Goal: Information Seeking & Learning: Learn about a topic

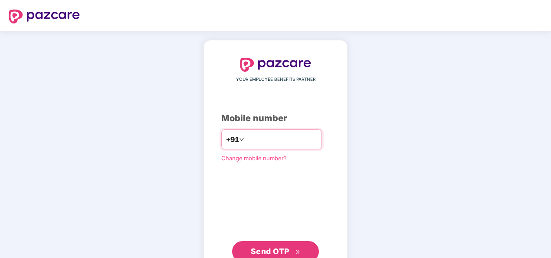
click at [295, 141] on input "number" at bounding box center [281, 139] width 71 height 14
click at [246, 141] on input "**********" at bounding box center [281, 139] width 71 height 14
type input "**********"
click at [283, 242] on button "Send OTP" at bounding box center [275, 251] width 87 height 21
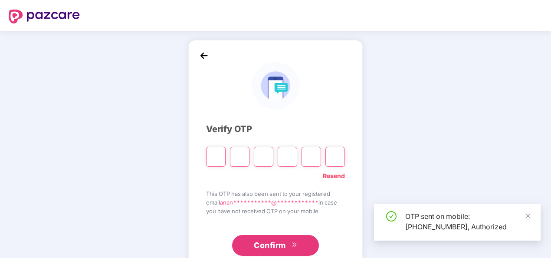
click at [355, 75] on div "**********" at bounding box center [275, 157] width 174 height 234
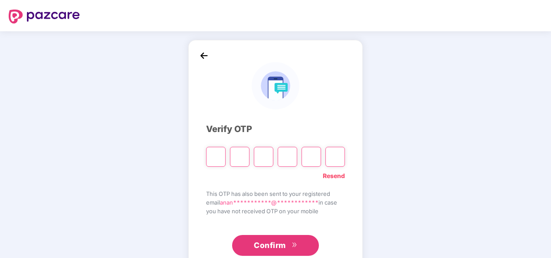
type input "*"
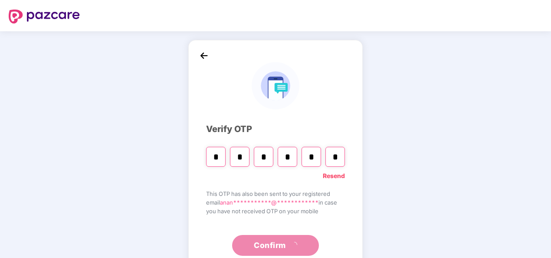
type input "*"
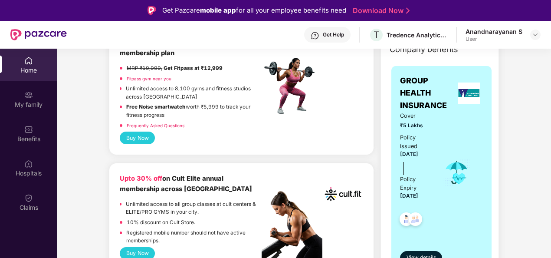
scroll to position [260, 0]
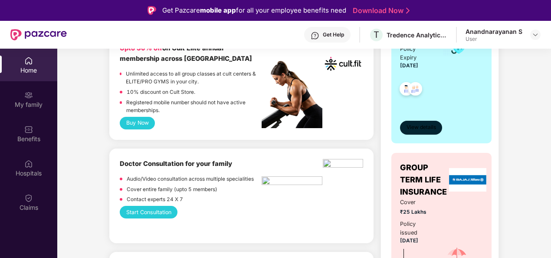
click at [420, 124] on span "View details" at bounding box center [420, 127] width 29 height 8
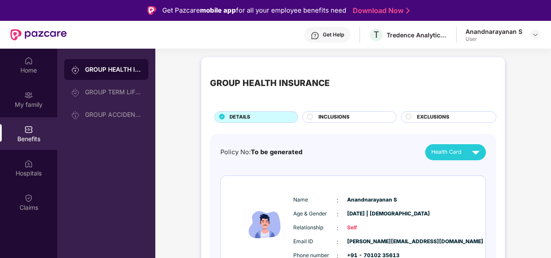
click at [360, 118] on div "INCLUSIONS" at bounding box center [353, 117] width 78 height 9
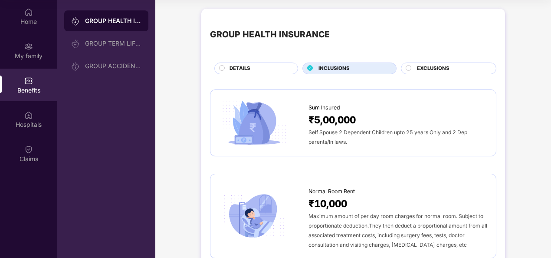
click at [268, 71] on div "DETAILS" at bounding box center [259, 69] width 68 height 9
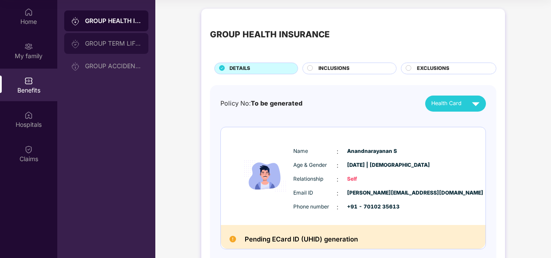
click at [117, 46] on div "GROUP TERM LIFE INSURANCE" at bounding box center [113, 43] width 56 height 7
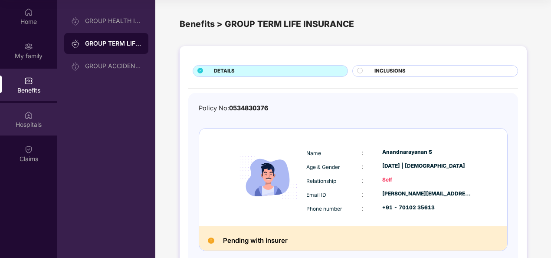
click at [25, 116] on img at bounding box center [28, 115] width 9 height 9
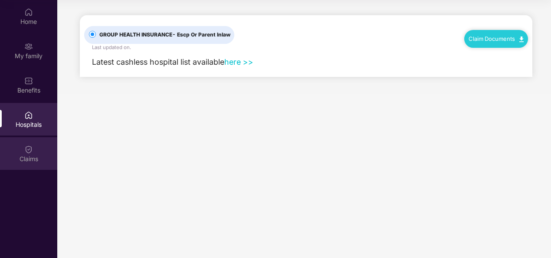
click at [32, 149] on img at bounding box center [28, 149] width 9 height 9
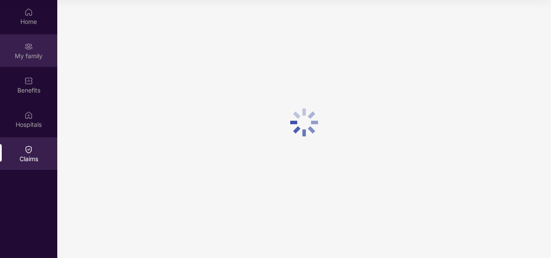
click at [27, 62] on div "My family" at bounding box center [28, 50] width 57 height 33
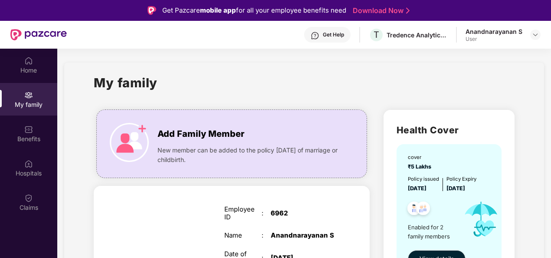
click at [510, 36] on div "User" at bounding box center [493, 39] width 57 height 7
click at [529, 30] on div "Anandnarayanan S User" at bounding box center [502, 34] width 75 height 15
click at [540, 37] on div at bounding box center [535, 34] width 10 height 10
click at [539, 36] on div at bounding box center [535, 34] width 10 height 10
click at [536, 38] on img at bounding box center [535, 34] width 7 height 7
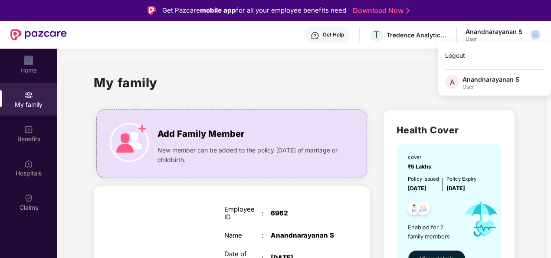
click at [534, 39] on div at bounding box center [535, 34] width 10 height 10
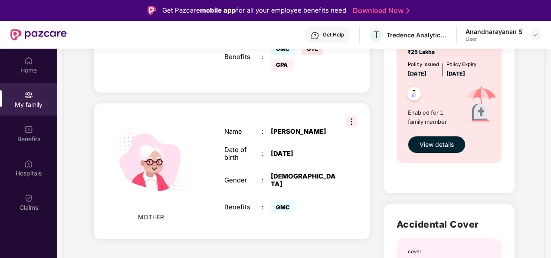
scroll to position [453, 0]
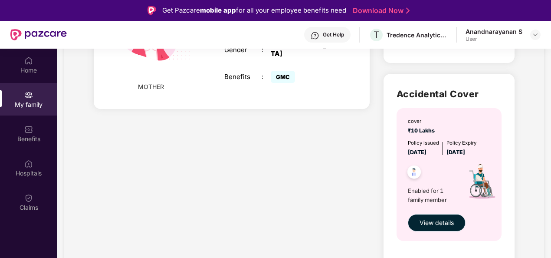
click at [450, 218] on span "View details" at bounding box center [436, 223] width 34 height 10
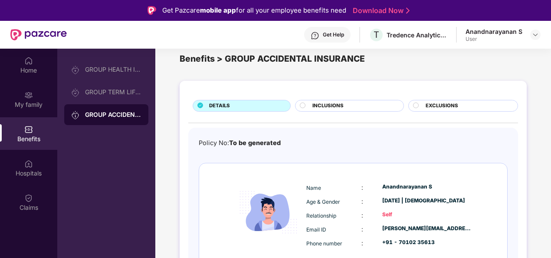
scroll to position [0, 0]
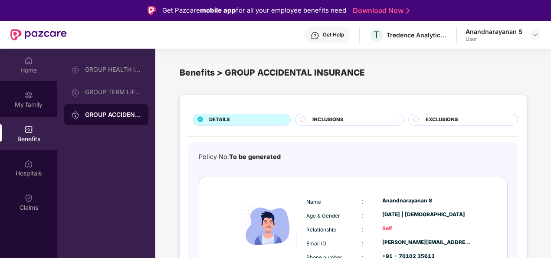
click at [22, 63] on div "Home" at bounding box center [28, 65] width 57 height 33
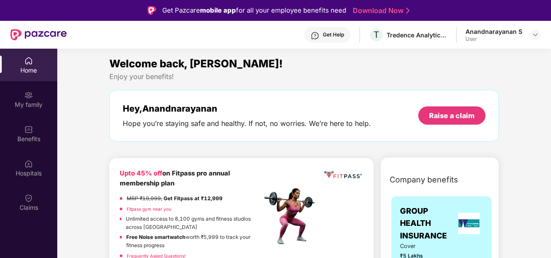
click at [524, 40] on div "Anandnarayanan S User" at bounding box center [502, 34] width 75 height 15
click at [532, 31] on div at bounding box center [535, 34] width 10 height 10
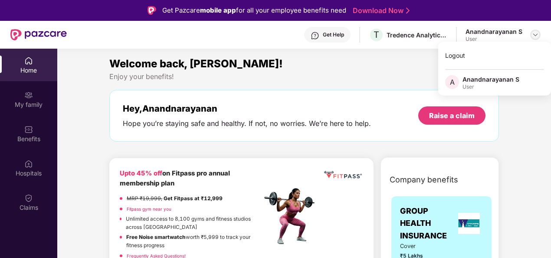
click at [533, 39] on div at bounding box center [535, 34] width 10 height 10
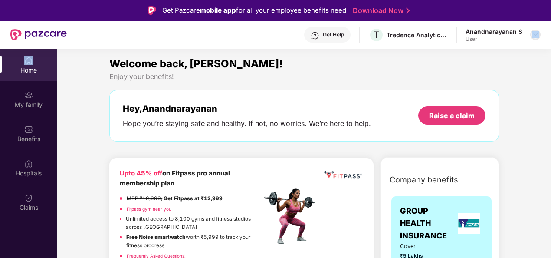
click at [533, 39] on div at bounding box center [535, 34] width 10 height 10
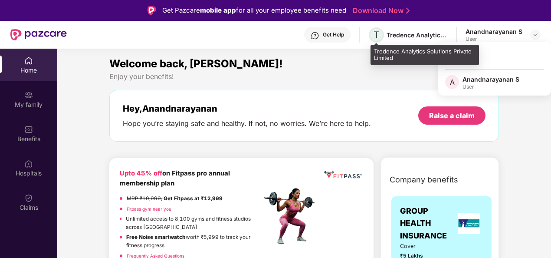
click at [374, 31] on span "T" at bounding box center [376, 34] width 15 height 15
